Goal: Information Seeking & Learning: Understand process/instructions

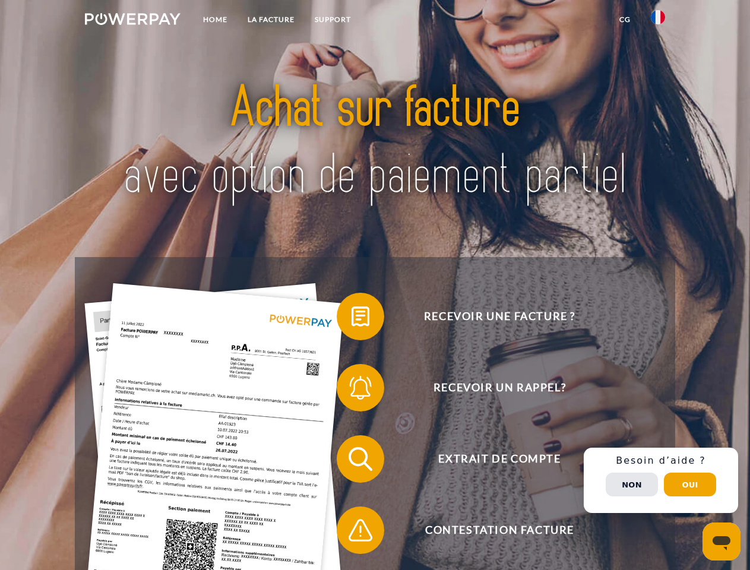
click at [132, 21] on img at bounding box center [133, 19] width 96 height 12
click at [658, 21] on img at bounding box center [658, 17] width 14 height 14
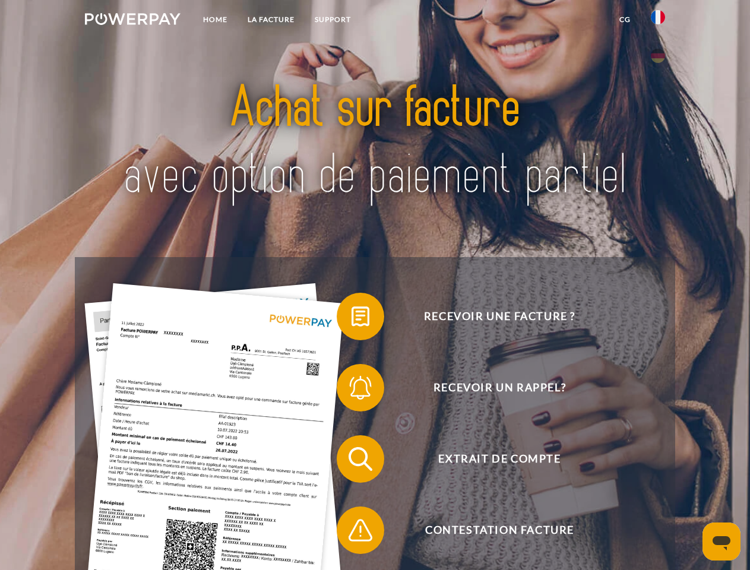
click at [625, 20] on link "CG" at bounding box center [624, 19] width 31 height 21
click at [352, 319] on span at bounding box center [342, 316] width 59 height 59
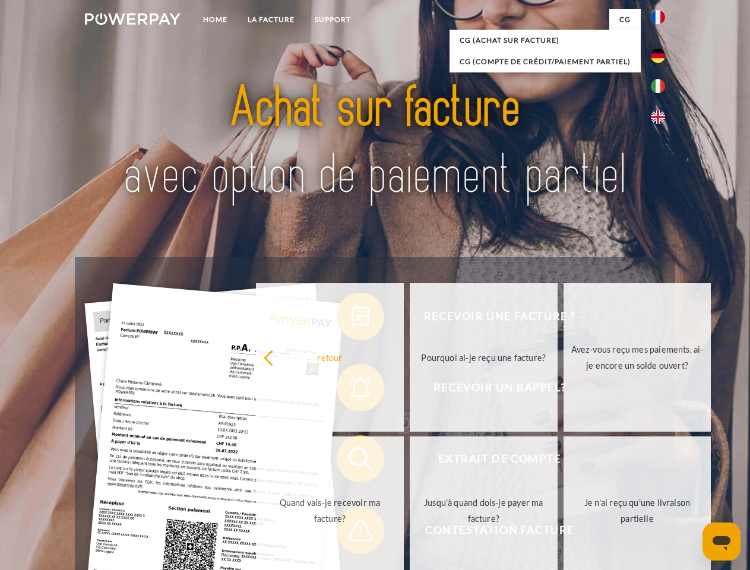
click at [352, 390] on div "Recevoir une facture ? Recevoir un rappel? Extrait de compte retour" at bounding box center [375, 494] width 600 height 475
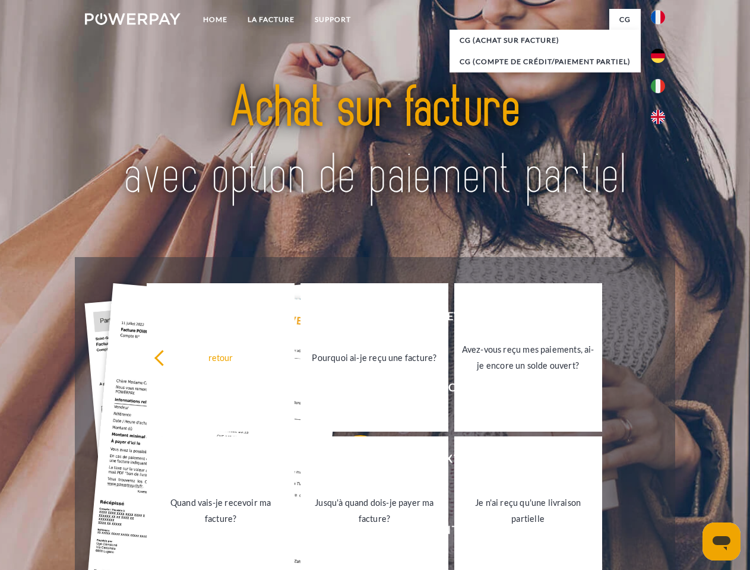
click at [352, 461] on link "Jusqu'à quand dois-je payer ma facture?" at bounding box center [375, 511] width 148 height 148
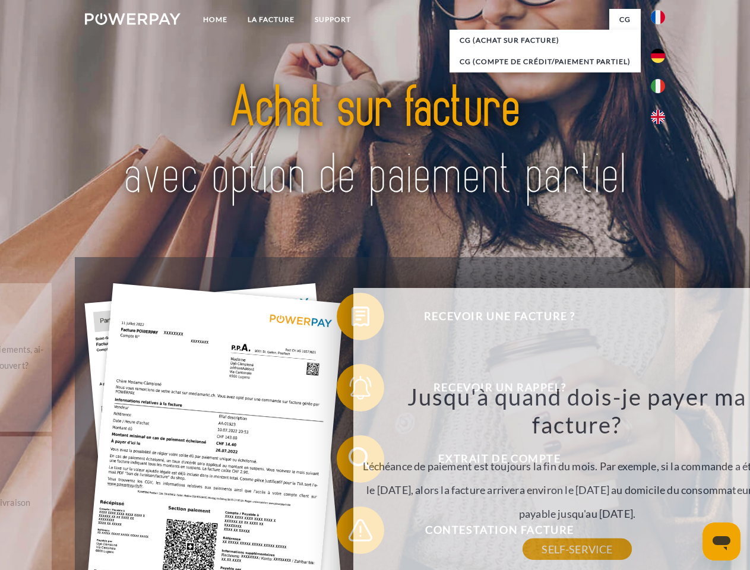
click at [352, 533] on div "Recevoir une facture ? Recevoir un rappel? Extrait de compte retour" at bounding box center [375, 494] width 600 height 475
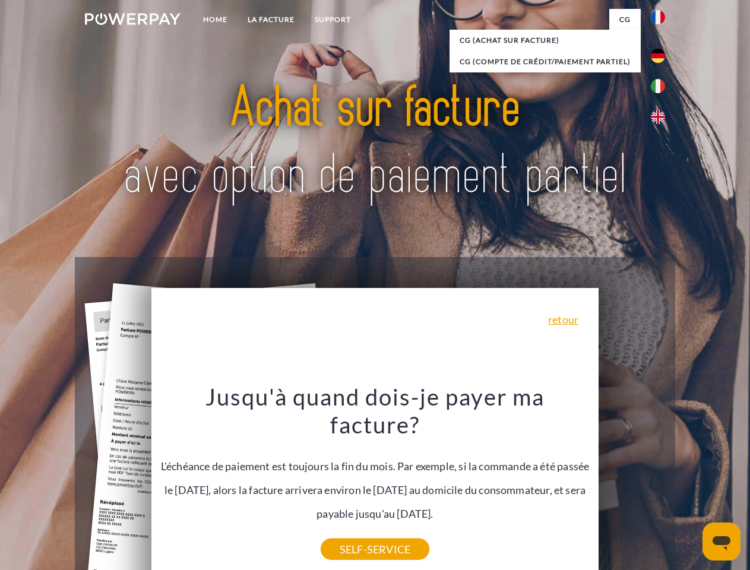
click at [661, 480] on div "Recevoir une facture ? Recevoir un rappel? Extrait de compte retour" at bounding box center [375, 494] width 600 height 475
click at [632, 483] on span "Extrait de compte" at bounding box center [499, 459] width 291 height 48
click at [690, 485] on header "Home LA FACTURE Support" at bounding box center [375, 410] width 750 height 820
